Goal: Task Accomplishment & Management: Complete application form

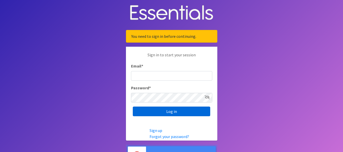
type input "[EMAIL_ADDRESS][DOMAIN_NAME]"
click at [175, 112] on input "Log in" at bounding box center [171, 112] width 77 height 10
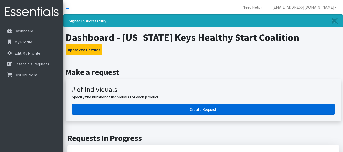
click at [196, 109] on link "Create Request" at bounding box center [203, 109] width 263 height 11
